Goal: Transaction & Acquisition: Subscribe to service/newsletter

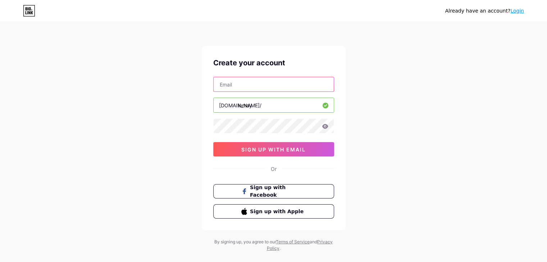
click at [280, 83] on input "text" at bounding box center [274, 84] width 120 height 14
type input "[EMAIL_ADDRESS][DOMAIN_NAME]"
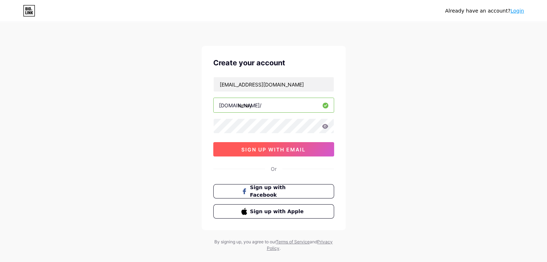
click at [272, 148] on span "sign up with email" at bounding box center [273, 150] width 64 height 6
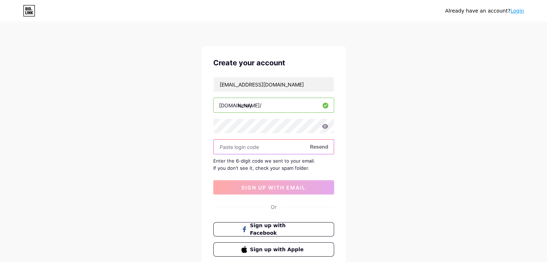
paste input "582437"
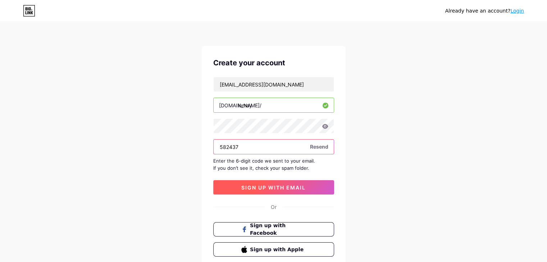
type input "582437"
click at [268, 183] on button "sign up with email" at bounding box center [273, 188] width 121 height 14
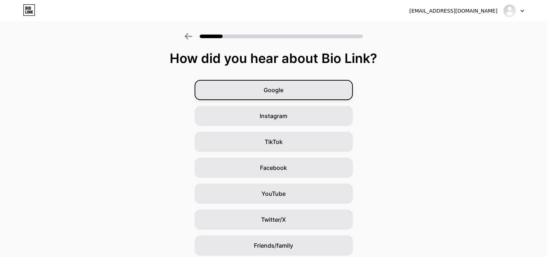
click at [283, 92] on span "Google" at bounding box center [274, 90] width 20 height 9
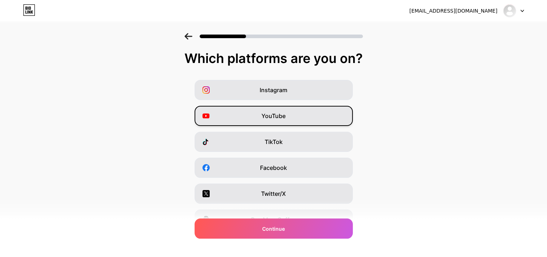
click at [288, 117] on div "YouTube" at bounding box center [274, 116] width 158 height 20
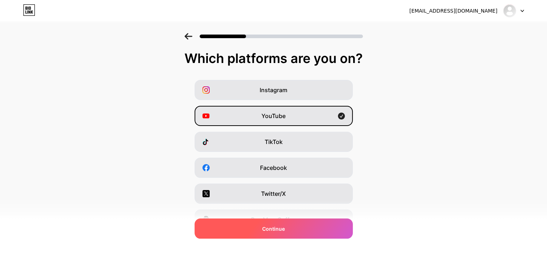
click at [304, 231] on div "Continue" at bounding box center [274, 228] width 158 height 20
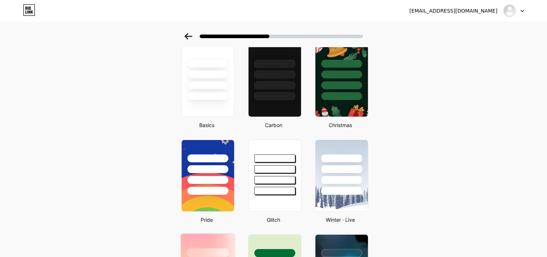
scroll to position [36, 0]
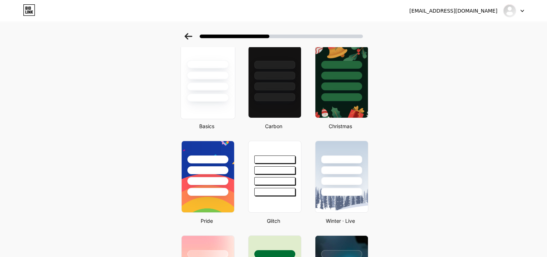
click at [214, 108] on div at bounding box center [207, 82] width 55 height 74
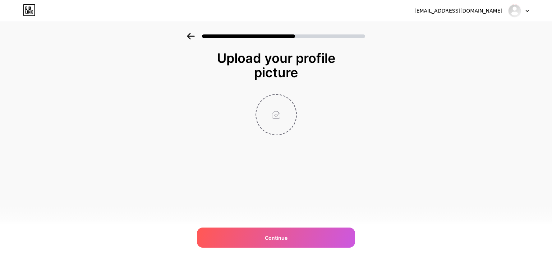
click at [283, 104] on input "file" at bounding box center [276, 115] width 40 height 40
type input "C:\fakepath\Lumay AI.png"
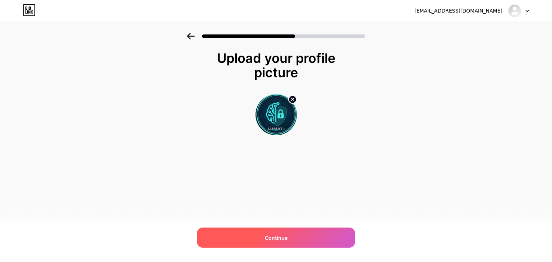
click at [284, 235] on span "Continue" at bounding box center [276, 238] width 23 height 8
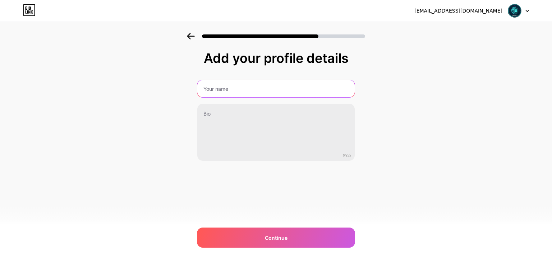
click at [229, 93] on input "text" at bounding box center [275, 88] width 157 height 17
type input "LuMay AI"
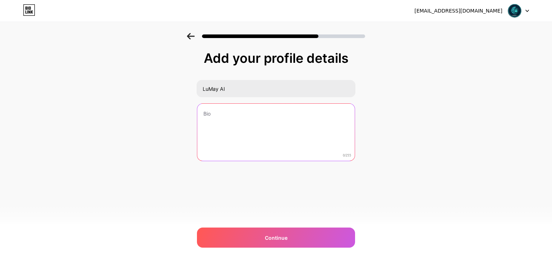
click at [241, 120] on textarea at bounding box center [275, 133] width 157 height 58
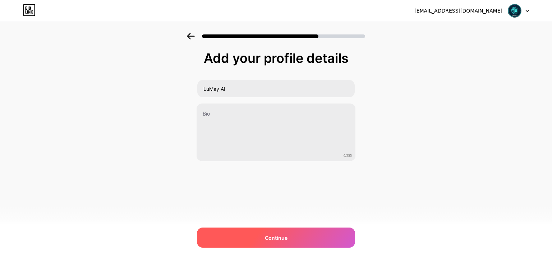
click at [275, 238] on span "Continue" at bounding box center [276, 238] width 23 height 8
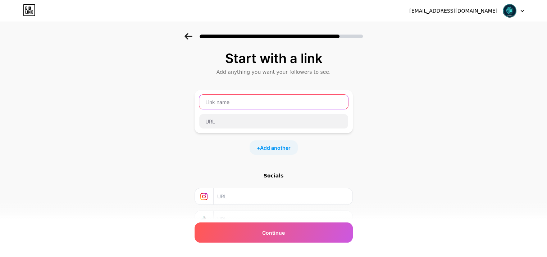
click at [235, 101] on input "text" at bounding box center [273, 102] width 149 height 14
click at [237, 140] on div "+ Add another" at bounding box center [274, 147] width 158 height 14
click at [236, 100] on input "text" at bounding box center [273, 102] width 149 height 14
click at [237, 140] on div "+ Add another" at bounding box center [274, 147] width 158 height 14
click at [235, 114] on div at bounding box center [274, 121] width 150 height 15
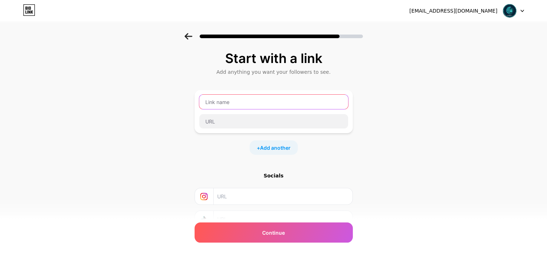
click at [239, 100] on input "text" at bounding box center [273, 102] width 149 height 14
type input "Website"
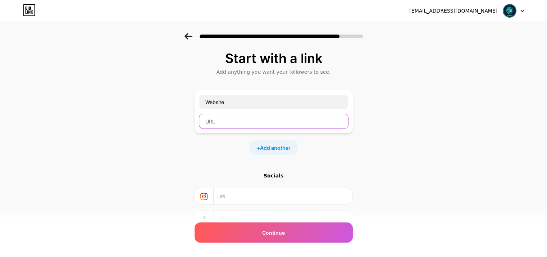
click at [237, 120] on input "text" at bounding box center [273, 121] width 149 height 14
paste input "[URL]"
drag, startPoint x: 262, startPoint y: 121, endPoint x: 407, endPoint y: 121, distance: 145.6
click at [368, 121] on div "Start with a link Add anything you want your followers to see. Website [URL] + …" at bounding box center [273, 159] width 547 height 253
type input "[URL]"
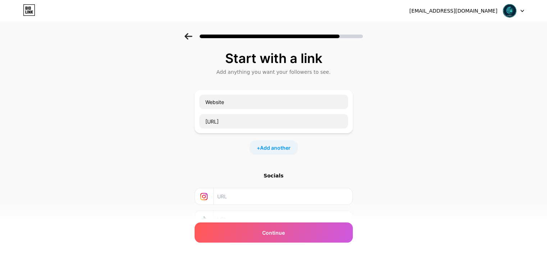
click at [258, 189] on input "text" at bounding box center [282, 196] width 131 height 16
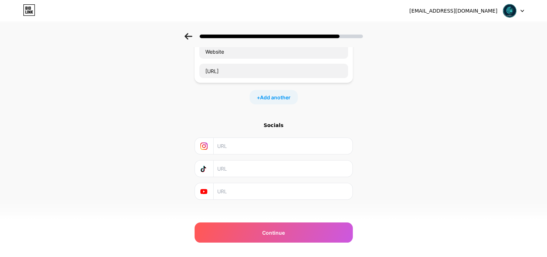
scroll to position [57, 0]
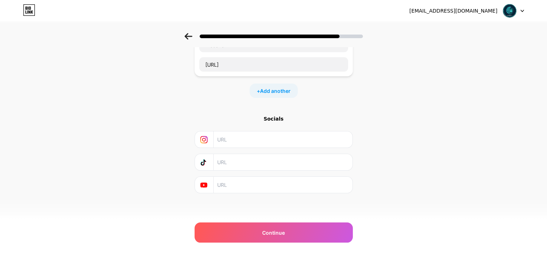
paste input "[URL][DOMAIN_NAME][DOMAIN_NAME]"
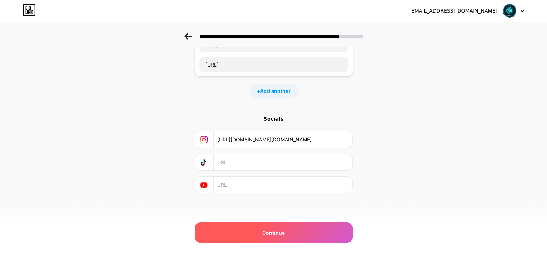
type input "[URL][DOMAIN_NAME][DOMAIN_NAME]"
click at [277, 227] on div "Continue" at bounding box center [274, 232] width 158 height 20
click at [280, 230] on span "Continue" at bounding box center [273, 233] width 23 height 8
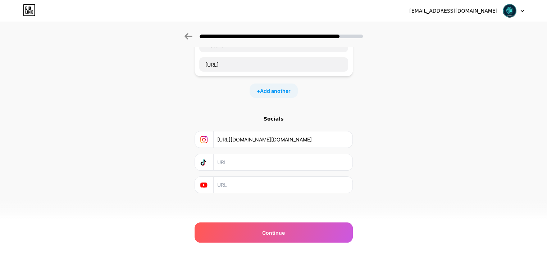
click at [373, 189] on div "Start with a link Add anything you want your followers to see. Website [URL] + …" at bounding box center [273, 102] width 547 height 253
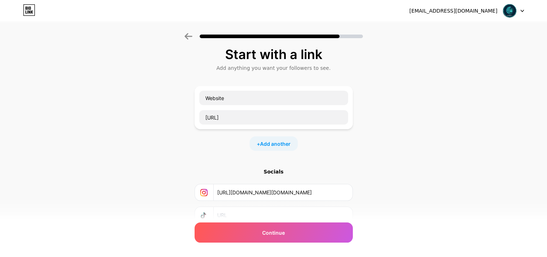
scroll to position [0, 0]
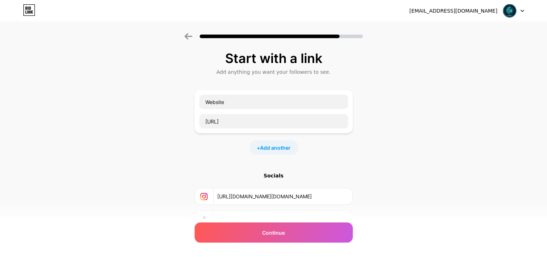
click at [364, 179] on div "Start with a link Add anything you want your followers to see. Website [URL] + …" at bounding box center [273, 159] width 547 height 253
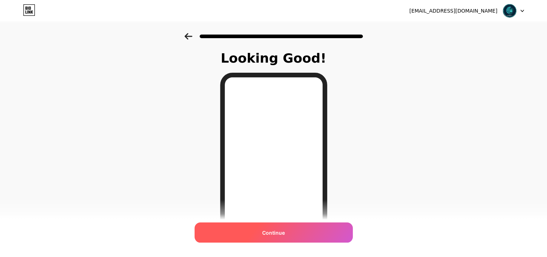
click at [280, 232] on span "Continue" at bounding box center [273, 233] width 23 height 8
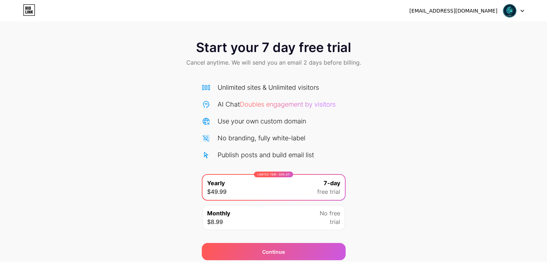
click at [292, 212] on div "Monthly $8.99 No free trial" at bounding box center [273, 217] width 142 height 25
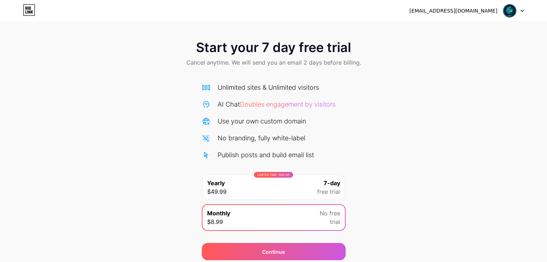
click at [308, 193] on div "LIMITED TIME : 50% off Yearly $49.99 7-day free trial" at bounding box center [273, 187] width 142 height 25
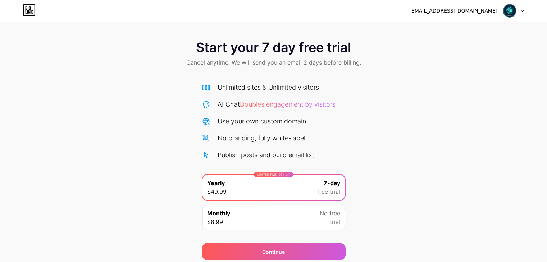
click at [29, 12] on icon at bounding box center [29, 11] width 2 height 3
click at [504, 11] on img at bounding box center [510, 11] width 14 height 14
click at [453, 104] on div "Start your 7 day free trial Cancel anytime. We will send you an email 2 days be…" at bounding box center [273, 147] width 547 height 228
